Goal: Task Accomplishment & Management: Use online tool/utility

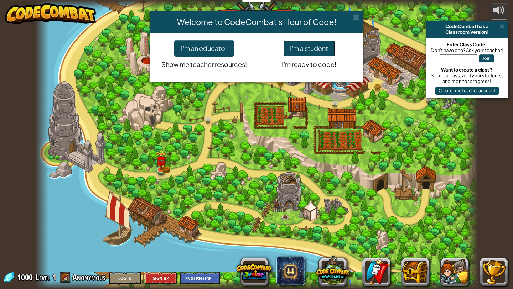
click at [315, 48] on button "I'm a student" at bounding box center [309, 48] width 52 height 16
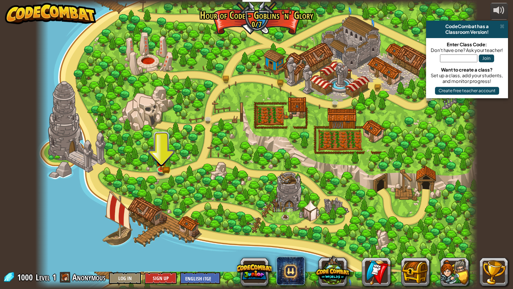
click at [162, 135] on div at bounding box center [256, 144] width 442 height 289
click at [164, 166] on img at bounding box center [161, 155] width 11 height 25
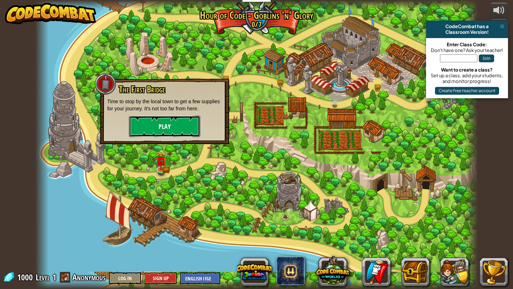
click at [167, 130] on button "Play" at bounding box center [164, 126] width 71 height 21
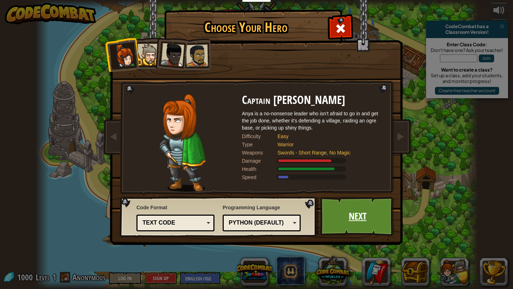
click at [344, 217] on link "Next" at bounding box center [357, 216] width 74 height 39
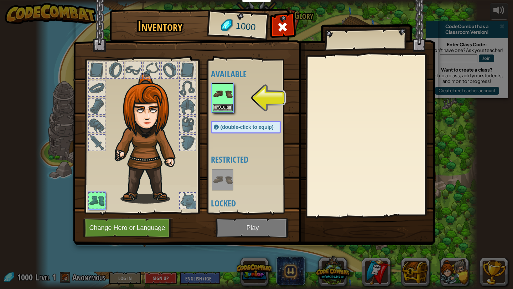
click at [232, 105] on div "Equip" at bounding box center [222, 97] width 21 height 29
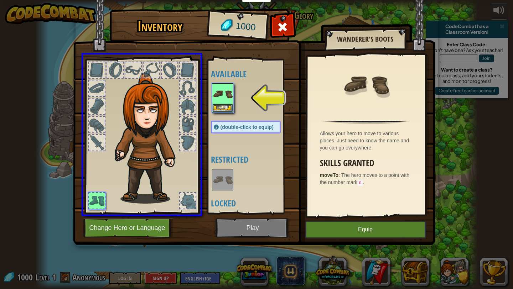
drag, startPoint x: 232, startPoint y: 105, endPoint x: 169, endPoint y: 139, distance: 71.5
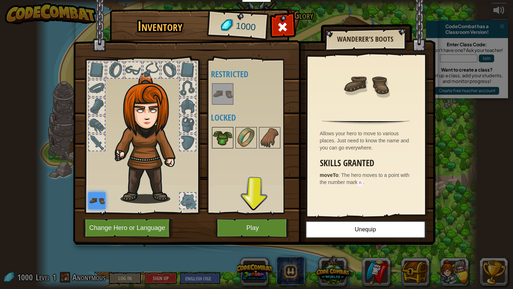
click at [224, 145] on img at bounding box center [223, 138] width 20 height 20
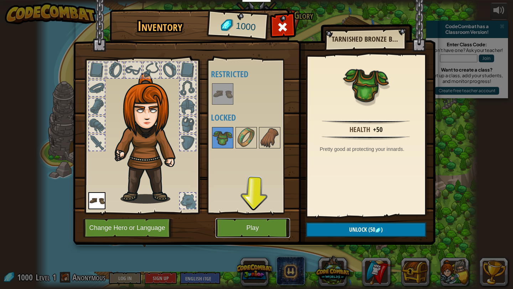
click at [253, 228] on button "Play" at bounding box center [252, 228] width 74 height 20
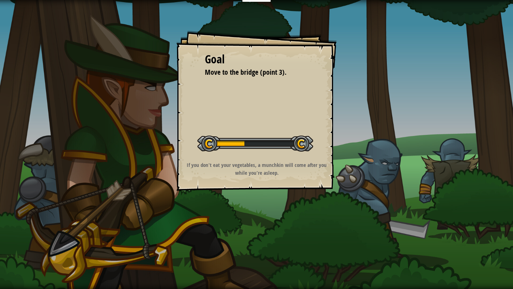
click at [255, 157] on div "Goal Move to the bridge (point 3). Start Level Error loading from server. Try r…" at bounding box center [256, 111] width 160 height 160
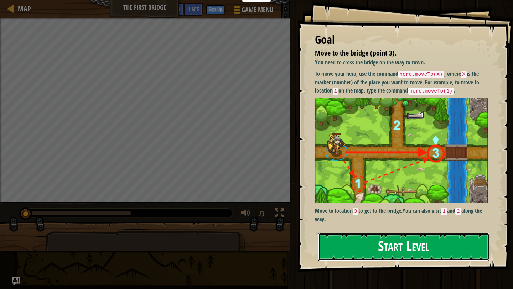
click at [374, 248] on button "Start Level" at bounding box center [403, 247] width 171 height 28
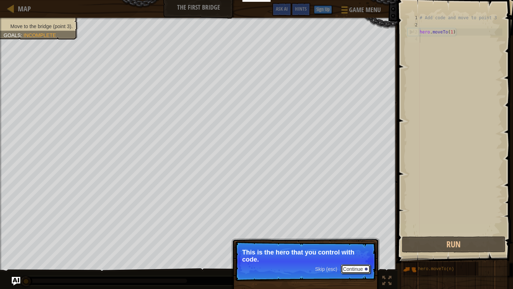
click at [349, 271] on button "Continue" at bounding box center [356, 269] width 30 height 9
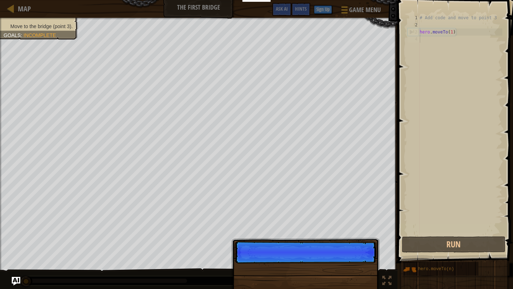
scroll to position [3, 0]
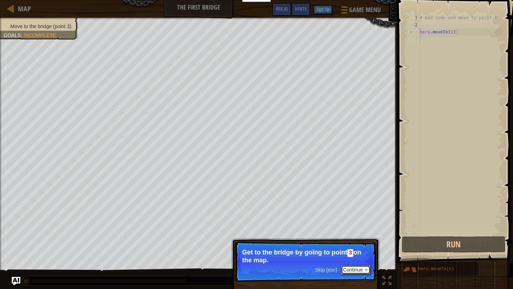
click at [351, 268] on button "Continue" at bounding box center [356, 269] width 30 height 9
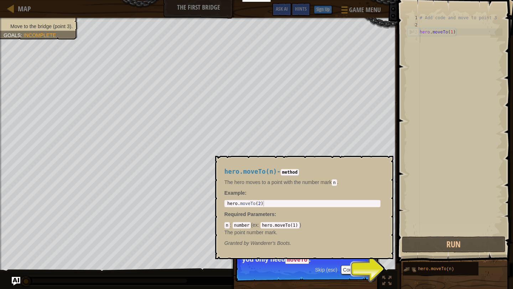
click at [413, 271] on img at bounding box center [410, 270] width 14 height 14
